Goal: Task Accomplishment & Management: Manage account settings

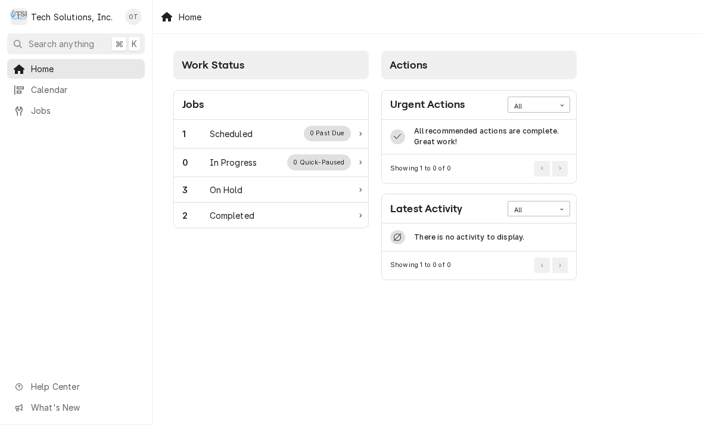
click at [240, 130] on div "Scheduled" at bounding box center [231, 134] width 43 height 13
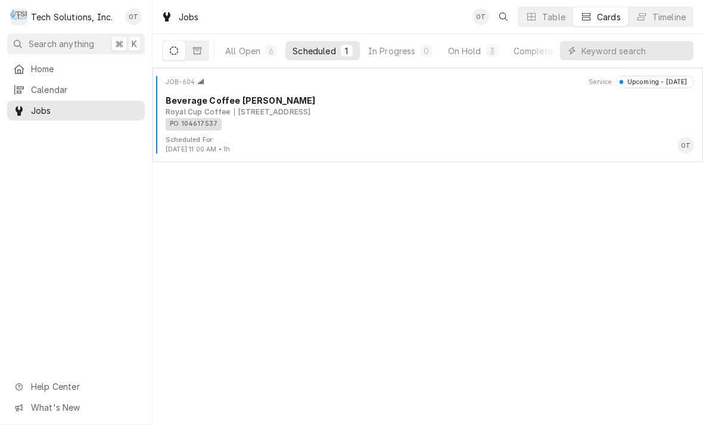
click at [309, 113] on div "[STREET_ADDRESS]" at bounding box center [272, 112] width 77 height 11
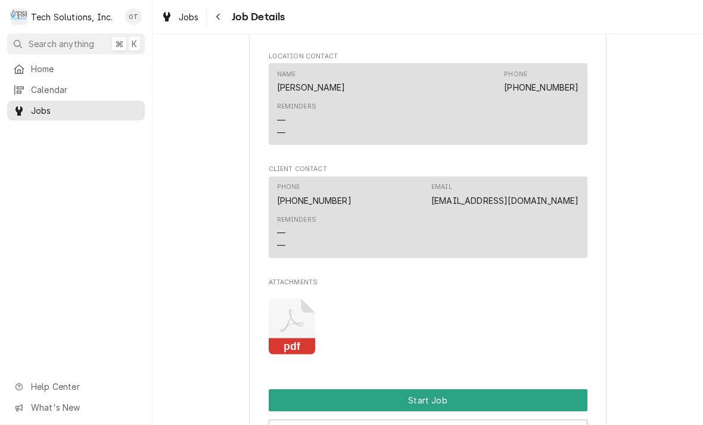
scroll to position [824, 0]
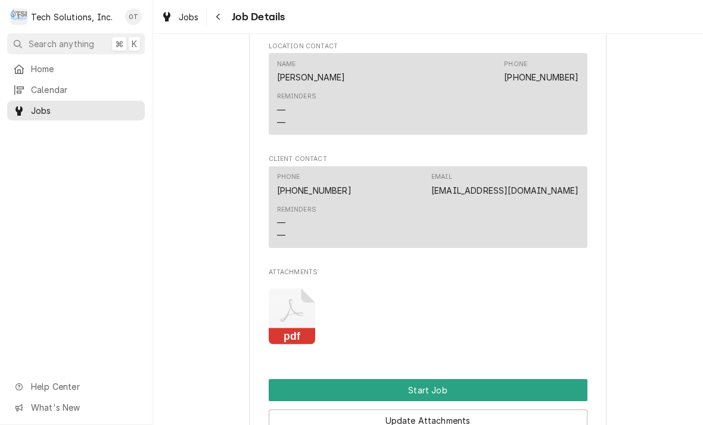
click at [290, 332] on icon "Attachments" at bounding box center [292, 316] width 47 height 57
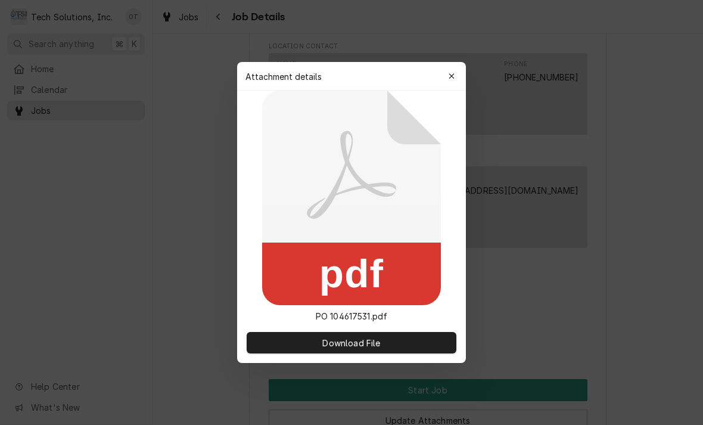
click at [362, 271] on rect at bounding box center [351, 274] width 179 height 63
click at [367, 346] on span "Download File" at bounding box center [351, 343] width 63 height 13
click at [461, 62] on div "Attachment details Close" at bounding box center [351, 76] width 229 height 29
click at [461, 70] on button "button" at bounding box center [451, 76] width 19 height 19
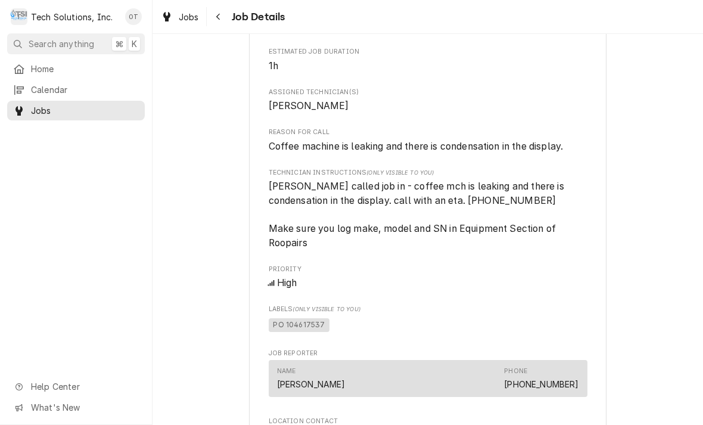
scroll to position [449, 0]
